Goal: Task Accomplishment & Management: Use online tool/utility

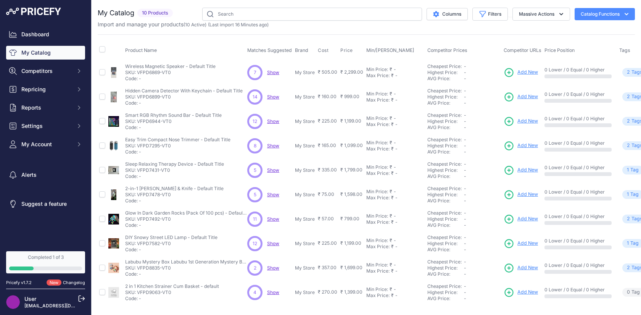
click at [272, 291] on span "Show" at bounding box center [273, 292] width 12 height 6
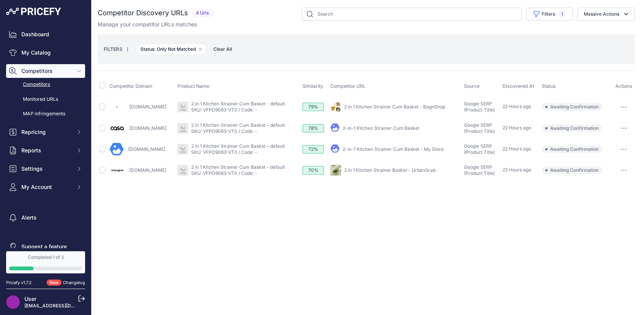
click at [148, 126] on link "[DOMAIN_NAME]" at bounding box center [147, 128] width 37 height 6
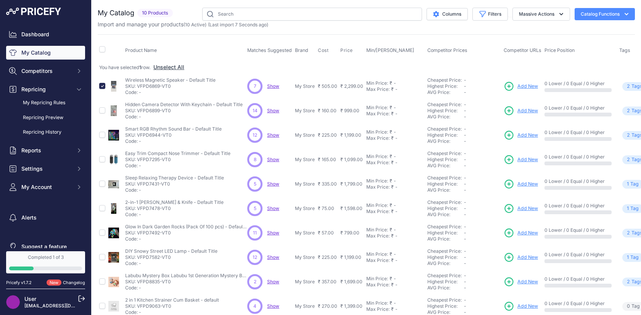
scroll to position [11, 0]
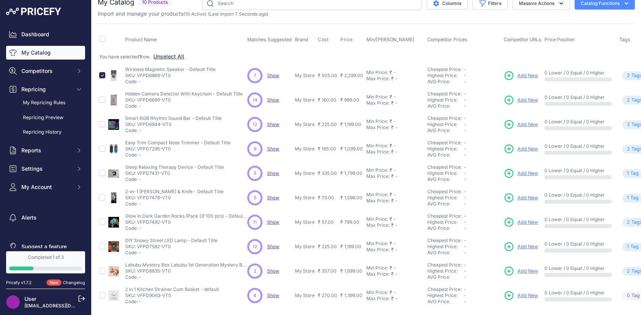
click at [273, 272] on span "Show" at bounding box center [273, 271] width 12 height 6
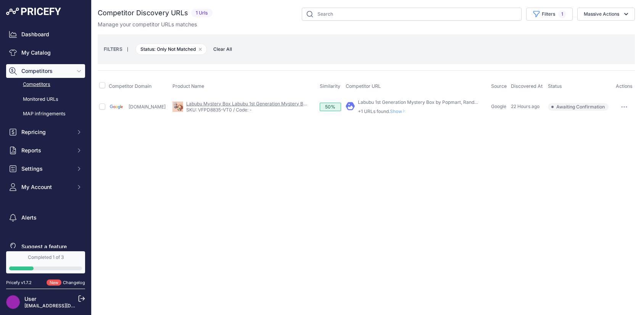
click at [222, 102] on link "Labubu Mystery Box Labubu 1st Generation Mystery Box - Default Title" at bounding box center [262, 104] width 153 height 6
click at [228, 214] on div "Close You are not connected to the internet." at bounding box center [366, 157] width 549 height 315
click at [392, 109] on span "Show" at bounding box center [399, 111] width 18 height 6
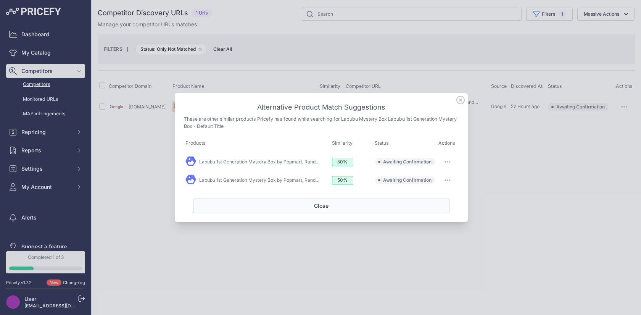
click at [303, 205] on button "Close" at bounding box center [321, 205] width 256 height 14
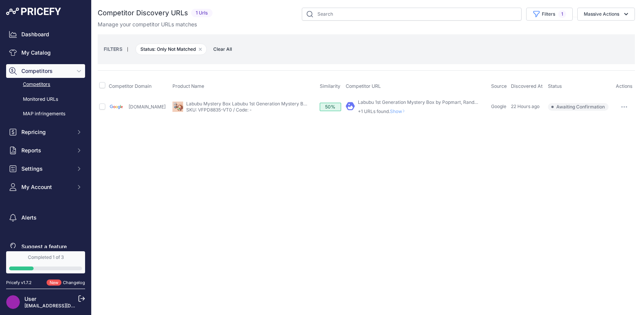
click at [359, 103] on link "Labubu 1st Generation Mystery Box by Popmart, Random Color Labubu Dolls, High-Q…" at bounding box center [464, 102] width 212 height 6
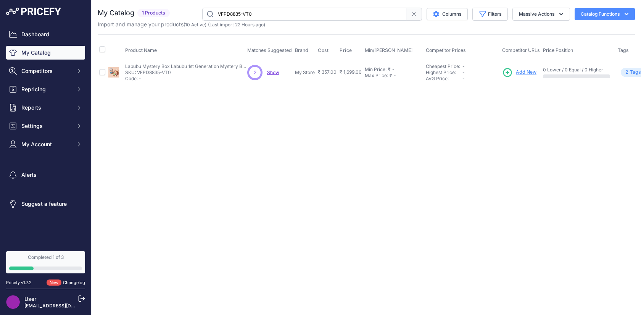
click at [273, 72] on span "Show" at bounding box center [273, 72] width 12 height 6
